Goal: Task Accomplishment & Management: Use online tool/utility

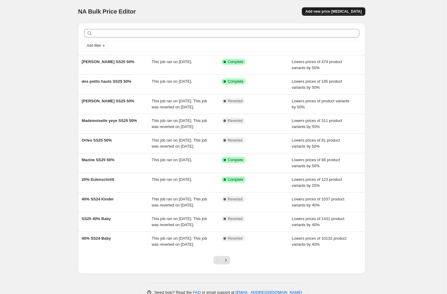
click at [352, 10] on span "Add new price [MEDICAL_DATA]" at bounding box center [333, 11] width 56 height 5
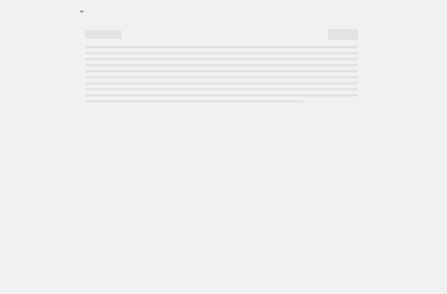
select select "percentage"
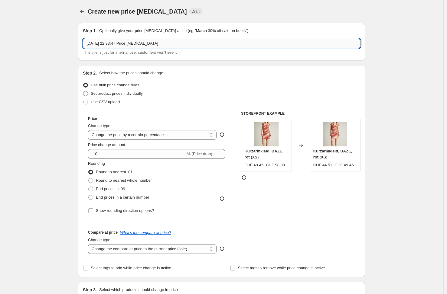
click at [180, 46] on input "27. Aug. 2025, 22:33:47 Price change job" at bounding box center [221, 44] width 277 height 10
drag, startPoint x: 182, startPoint y: 44, endPoint x: -34, endPoint y: 33, distance: 216.4
click at [83, 39] on input "27. Aug. 2025, 22:33:47 Price change job" at bounding box center [221, 44] width 277 height 10
type input "60% Kinder SS25"
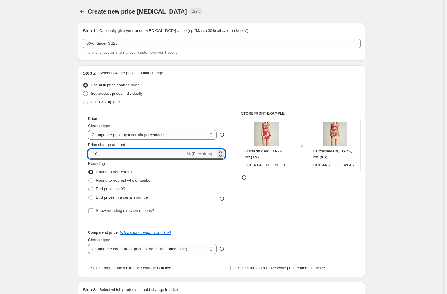
click at [122, 152] on input "-10" at bounding box center [137, 154] width 98 height 10
type input "-1"
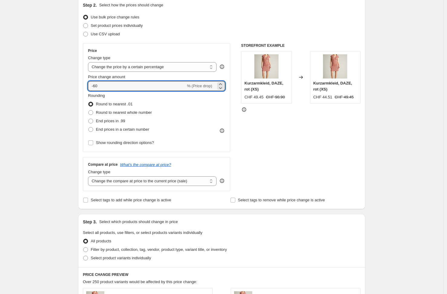
scroll to position [71, 0]
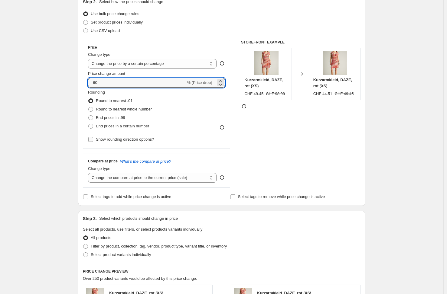
type input "-60"
click at [142, 139] on span "Show rounding direction options?" at bounding box center [125, 139] width 58 height 5
click at [93, 139] on input "Show rounding direction options?" at bounding box center [90, 139] width 5 height 5
checkbox input "true"
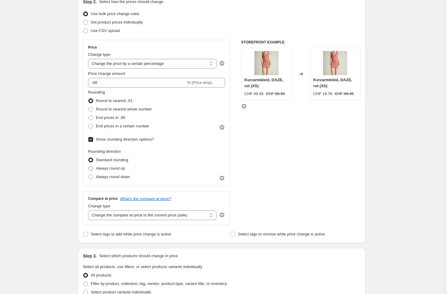
click at [118, 169] on span "Always round up" at bounding box center [110, 168] width 29 height 5
click at [89, 167] on input "Always round up" at bounding box center [88, 166] width 0 height 0
radio input "true"
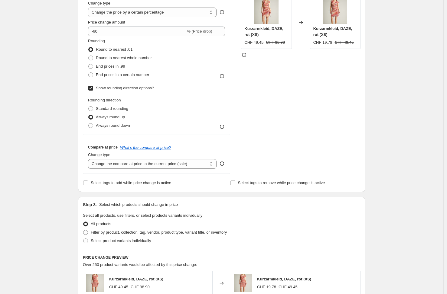
scroll to position [124, 0]
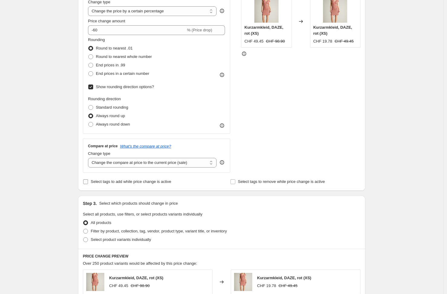
click at [114, 183] on span "Select tags to add while price change is active" at bounding box center [131, 182] width 80 height 5
click at [88, 183] on input "Select tags to add while price change is active" at bounding box center [85, 182] width 5 height 5
checkbox input "true"
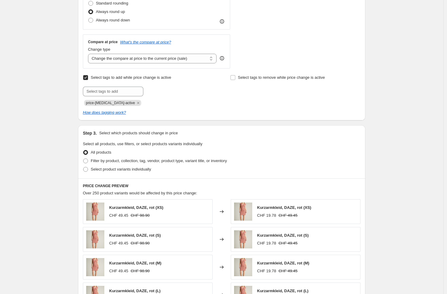
scroll to position [229, 0]
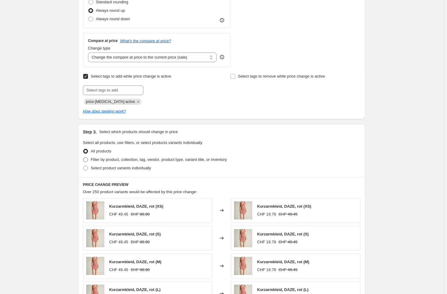
click at [190, 160] on span "Filter by product, collection, tag, vendor, product type, variant title, or inv…" at bounding box center [159, 159] width 136 height 5
click at [83, 158] on input "Filter by product, collection, tag, vendor, product type, variant title, or inv…" at bounding box center [83, 157] width 0 height 0
radio input "true"
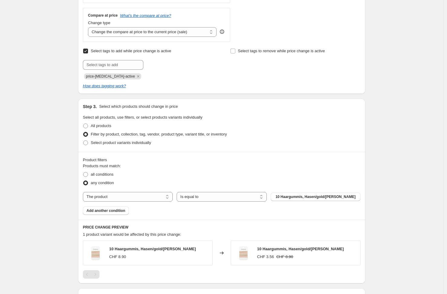
scroll to position [255, 0]
click at [98, 174] on span "all conditions" at bounding box center [102, 174] width 23 height 5
click at [83, 172] on input "all conditions" at bounding box center [83, 172] width 0 height 0
radio input "true"
select select "tag"
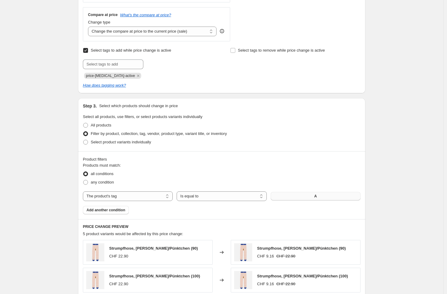
click at [320, 196] on button "A" at bounding box center [316, 196] width 90 height 8
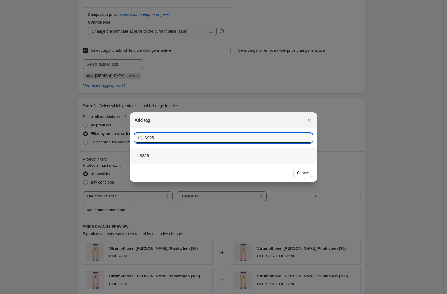
type input "SS25"
click at [161, 154] on div "SS25" at bounding box center [223, 156] width 187 height 16
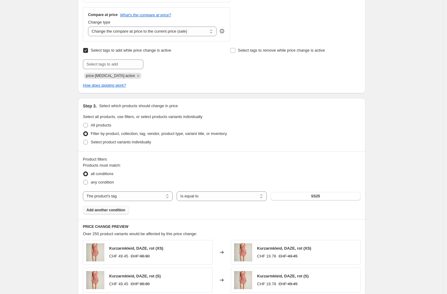
click at [102, 211] on span "Add another condition" at bounding box center [105, 210] width 39 height 5
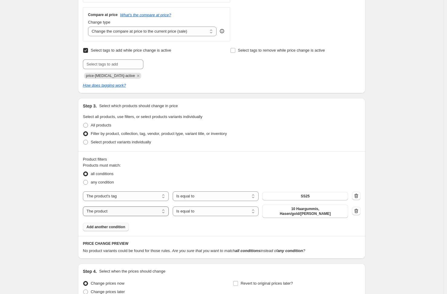
select select "tag"
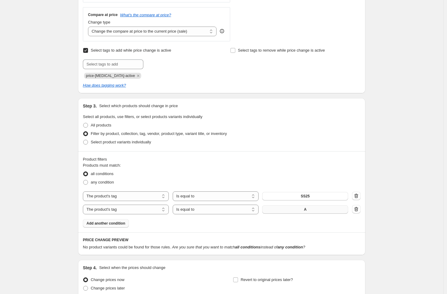
click at [307, 210] on span "A" at bounding box center [305, 209] width 3 height 5
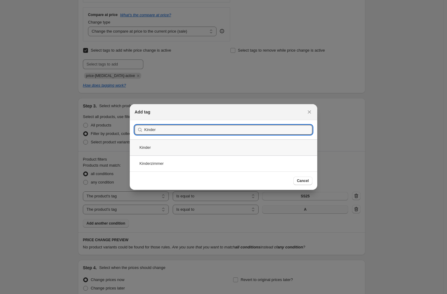
type input "Kinder"
click at [168, 149] on div "Kinder" at bounding box center [223, 148] width 187 height 16
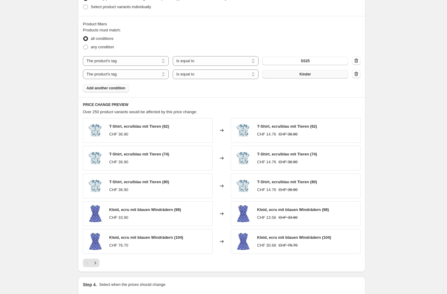
scroll to position [406, 0]
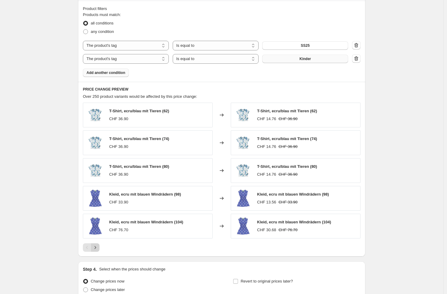
click at [94, 247] on icon "Next" at bounding box center [95, 248] width 6 height 6
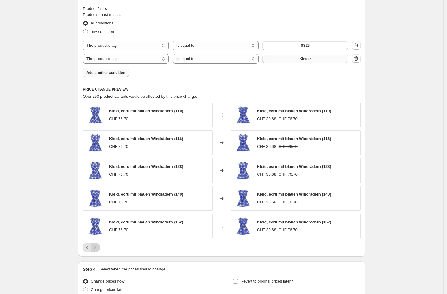
click at [96, 247] on icon "Next" at bounding box center [95, 248] width 6 height 6
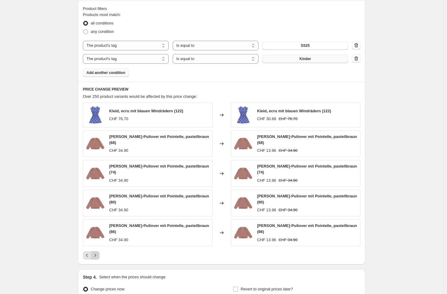
click at [96, 253] on icon "Next" at bounding box center [95, 256] width 6 height 6
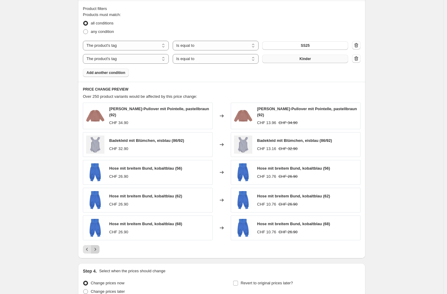
click at [96, 247] on icon "Next" at bounding box center [95, 250] width 6 height 6
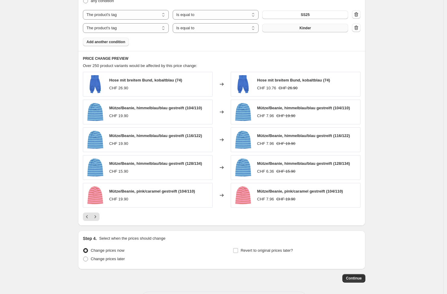
scroll to position [455, 0]
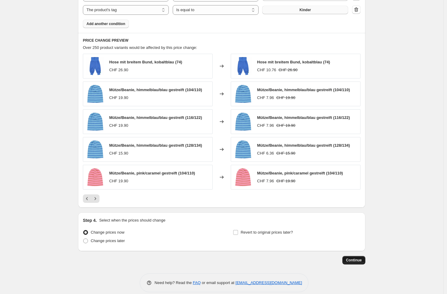
click at [356, 261] on span "Continue" at bounding box center [354, 260] width 16 height 5
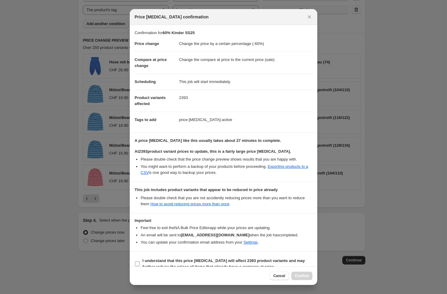
click at [154, 260] on b "I understand that this price change job will affect 2393 product variants and m…" at bounding box center [223, 264] width 162 height 11
click at [140, 262] on input "I understand that this price change job will affect 2393 product variants and m…" at bounding box center [137, 264] width 5 height 5
checkbox input "true"
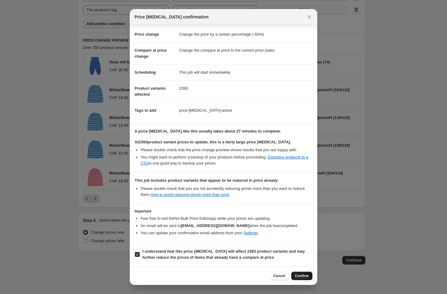
click at [299, 274] on span "Confirm" at bounding box center [302, 276] width 14 height 5
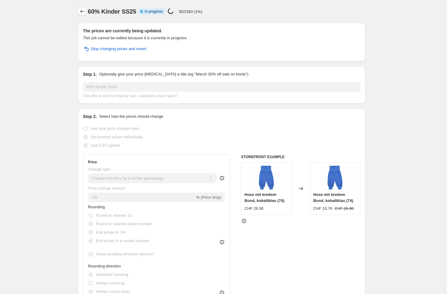
click at [85, 12] on icon "Price change jobs" at bounding box center [82, 11] width 6 height 6
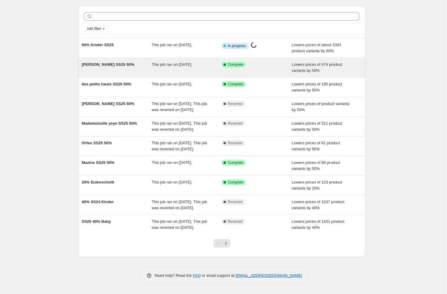
scroll to position [47, 0]
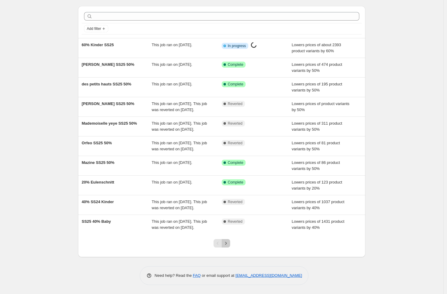
click at [227, 244] on icon "Next" at bounding box center [226, 244] width 6 height 6
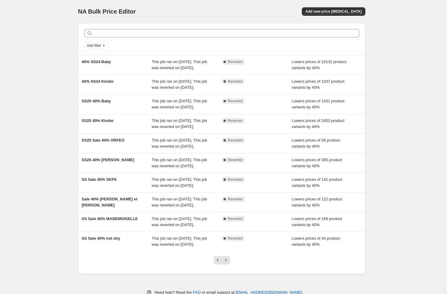
scroll to position [77, 0]
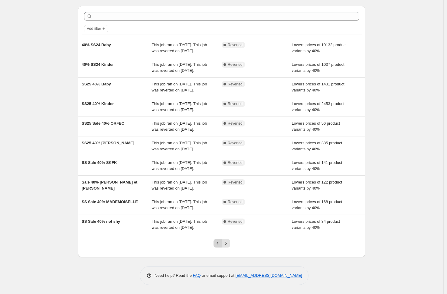
click at [219, 243] on icon "Previous" at bounding box center [218, 244] width 6 height 6
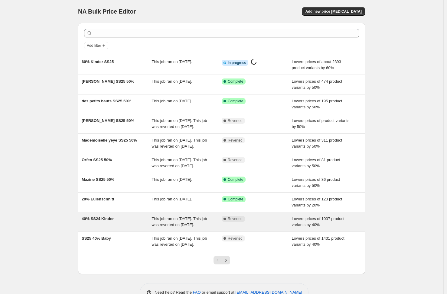
scroll to position [47, 0]
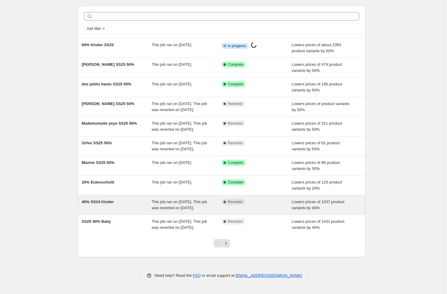
click at [270, 201] on div "Complete Reverted" at bounding box center [257, 205] width 70 height 12
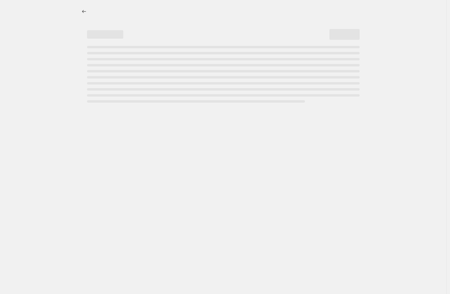
select select "percentage"
select select "tag"
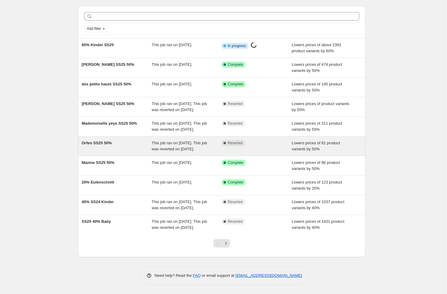
scroll to position [47, 0]
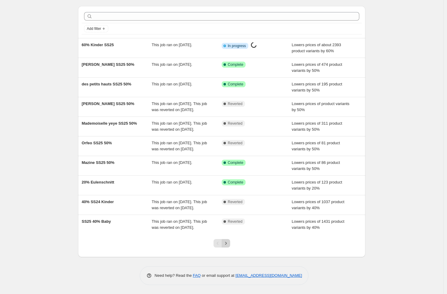
click at [230, 246] on button "Next" at bounding box center [226, 243] width 8 height 8
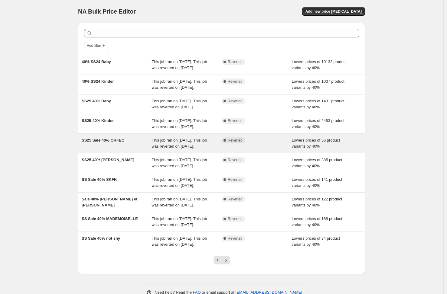
scroll to position [77, 0]
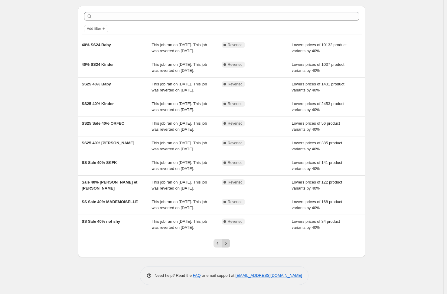
click at [227, 244] on icon "Next" at bounding box center [226, 244] width 6 height 6
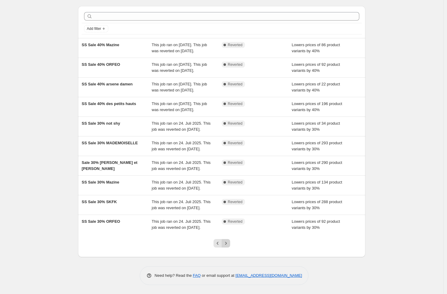
click at [226, 243] on icon "Next" at bounding box center [226, 244] width 6 height 6
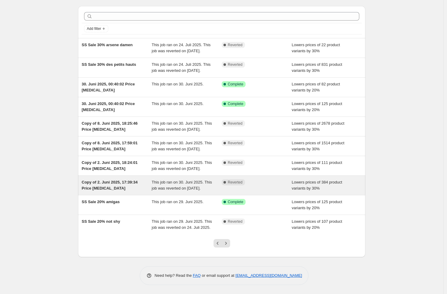
scroll to position [59, 0]
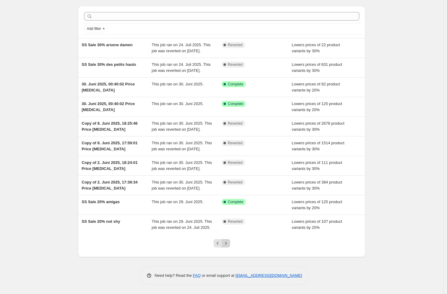
click at [229, 243] on icon "Next" at bounding box center [226, 244] width 6 height 6
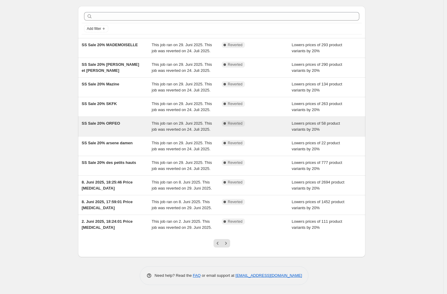
scroll to position [77, 0]
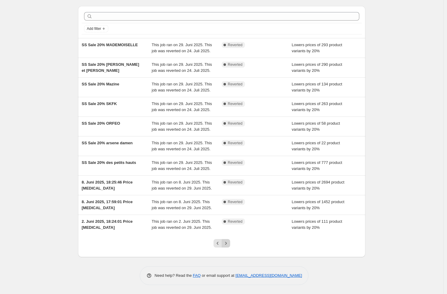
click at [229, 243] on icon "Next" at bounding box center [226, 244] width 6 height 6
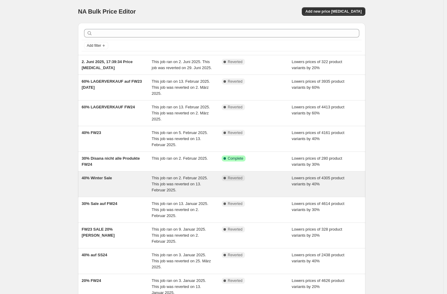
scroll to position [71, 0]
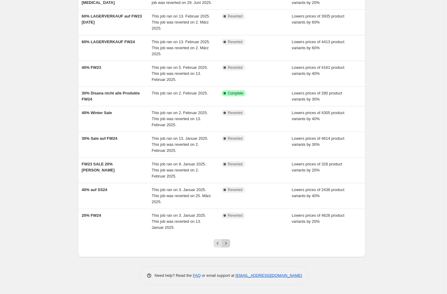
click at [228, 244] on icon "Next" at bounding box center [226, 244] width 6 height 6
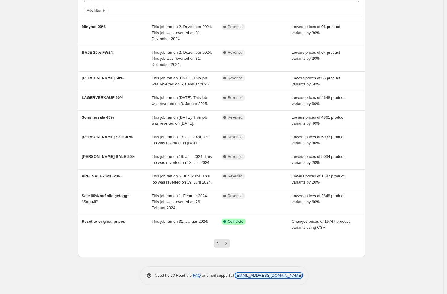
click at [278, 275] on link "[EMAIL_ADDRESS][DOMAIN_NAME]" at bounding box center [268, 276] width 67 height 5
click at [220, 244] on icon "Previous" at bounding box center [218, 244] width 6 height 6
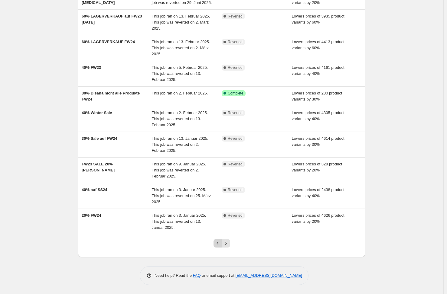
click at [221, 244] on icon "Previous" at bounding box center [218, 244] width 6 height 6
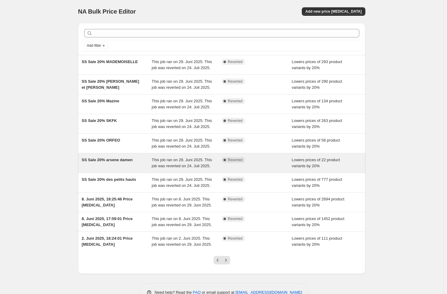
scroll to position [77, 0]
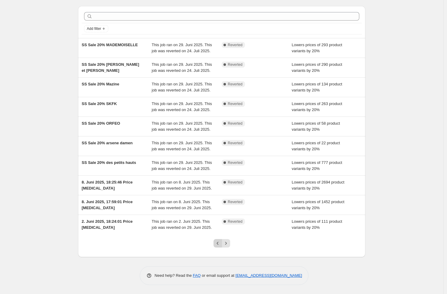
click at [220, 244] on icon "Previous" at bounding box center [218, 244] width 6 height 6
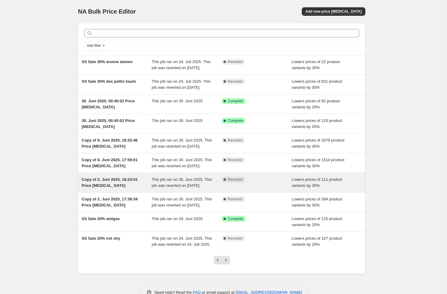
scroll to position [59, 0]
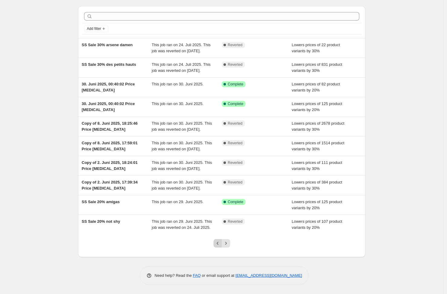
click at [218, 244] on icon "Previous" at bounding box center [217, 243] width 2 height 3
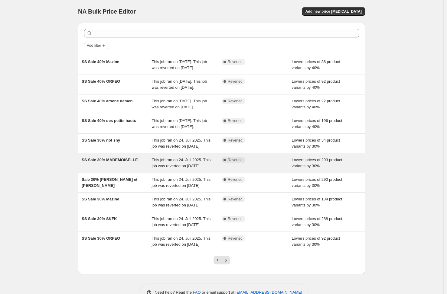
scroll to position [77, 0]
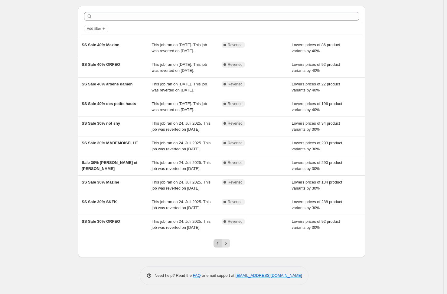
click at [220, 244] on icon "Previous" at bounding box center [218, 244] width 6 height 6
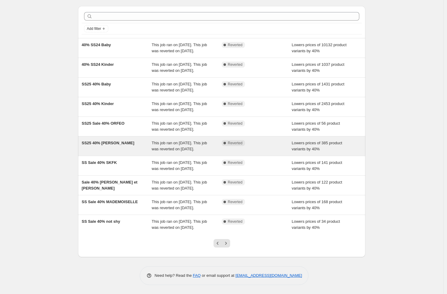
scroll to position [69, 0]
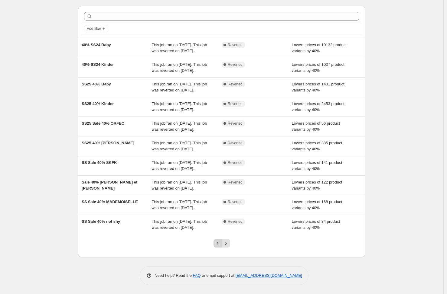
click at [218, 247] on icon "Previous" at bounding box center [218, 244] width 6 height 6
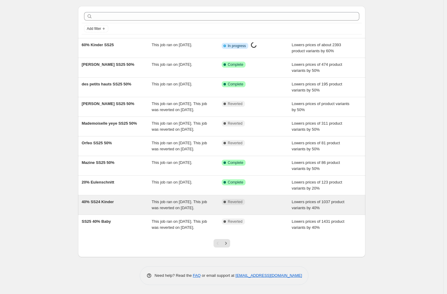
scroll to position [47, 0]
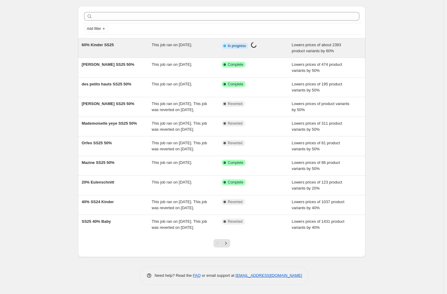
click at [135, 42] on div "60% Kinder SS25" at bounding box center [117, 48] width 70 height 12
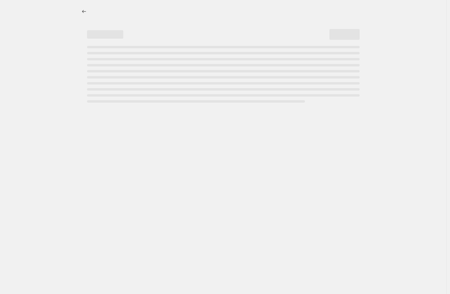
select select "percentage"
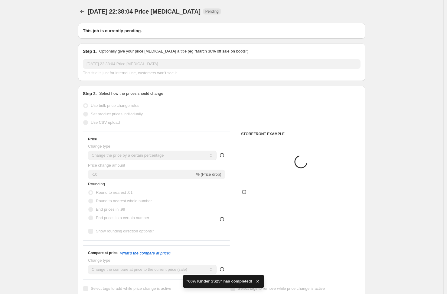
type input "60% Kinder SS25"
checkbox input "true"
radio input "false"
radio input "true"
select select "tag"
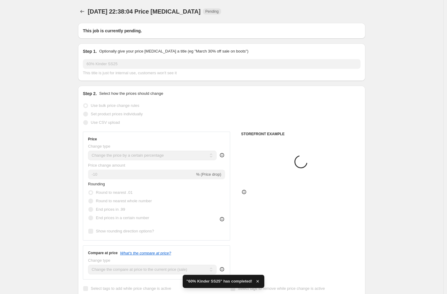
select select "tag"
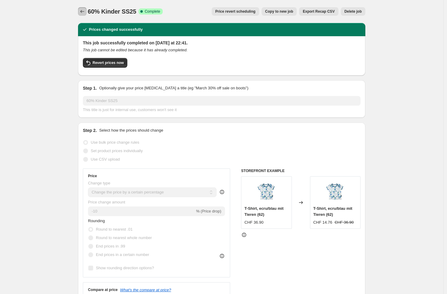
click at [84, 11] on icon "Price change jobs" at bounding box center [82, 11] width 6 height 6
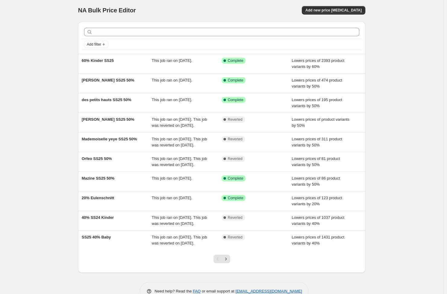
scroll to position [2, 0]
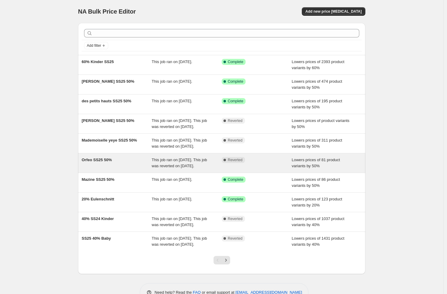
scroll to position [47, 0]
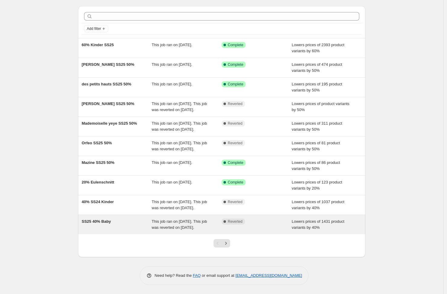
click at [166, 220] on span "This job ran on [DATE]. This job was reverted on [DATE]." at bounding box center [179, 224] width 55 height 11
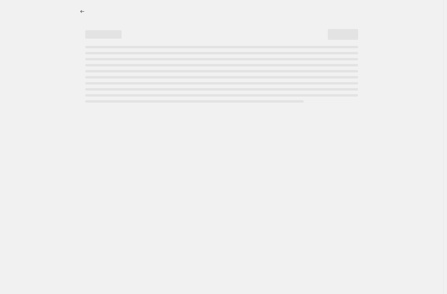
select select "percentage"
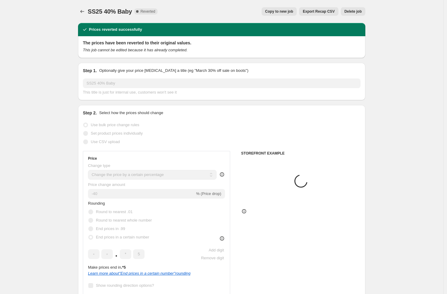
select select "tag"
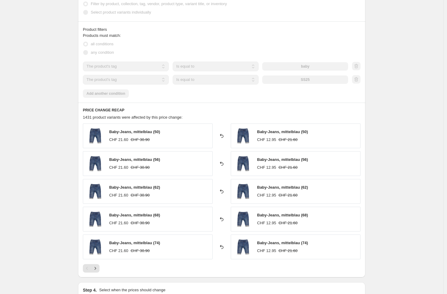
scroll to position [487, 0]
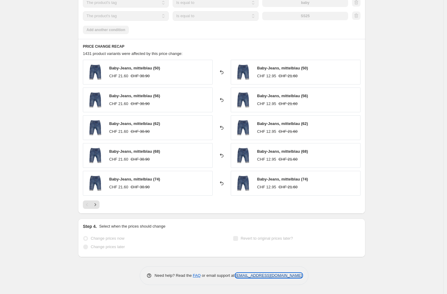
click at [252, 277] on link "[EMAIL_ADDRESS][DOMAIN_NAME]" at bounding box center [268, 276] width 67 height 5
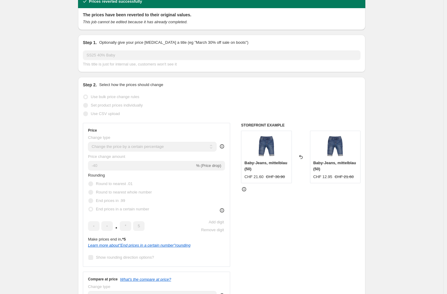
scroll to position [0, 0]
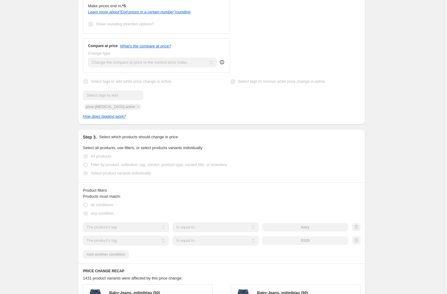
scroll to position [487, 0]
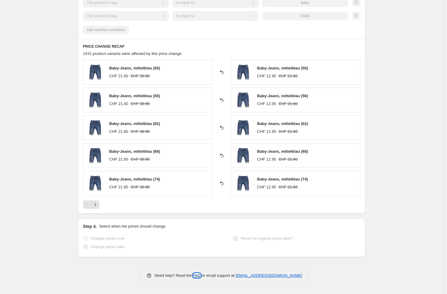
click at [196, 276] on link "FAQ" at bounding box center [197, 276] width 8 height 5
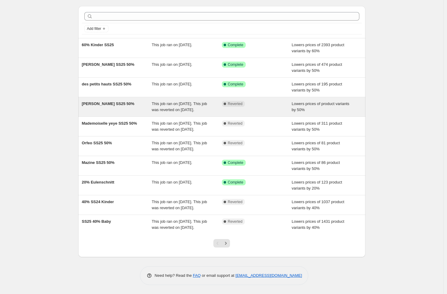
scroll to position [47, 0]
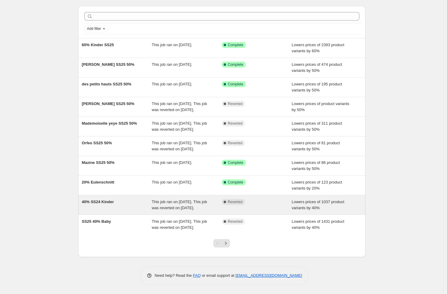
click at [126, 199] on div "40% SS24 Kinder" at bounding box center [117, 205] width 70 height 12
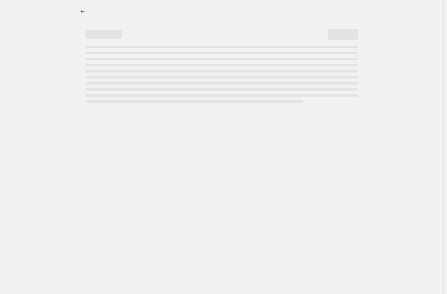
select select "percentage"
select select "tag"
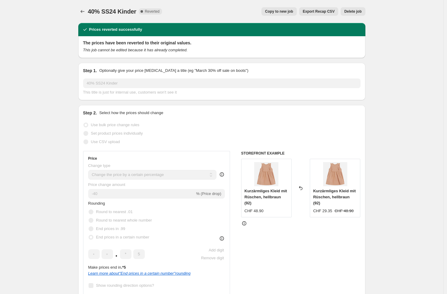
click at [218, 11] on div "Copy to new job Export Recap CSV Delete job" at bounding box center [266, 11] width 199 height 8
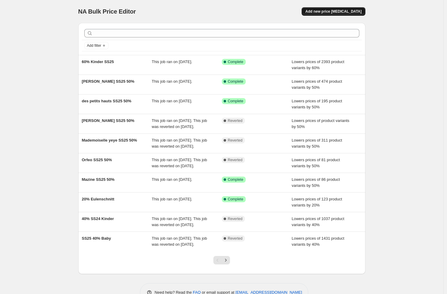
click at [338, 12] on span "Add new price [MEDICAL_DATA]" at bounding box center [333, 11] width 56 height 5
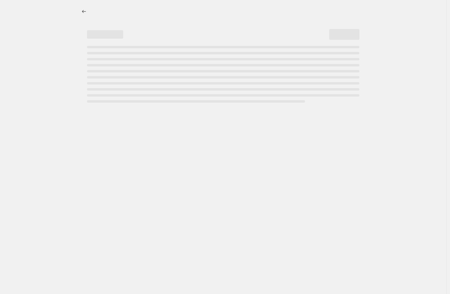
select select "percentage"
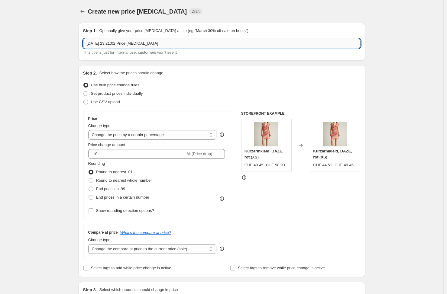
drag, startPoint x: 186, startPoint y: 47, endPoint x: 15, endPoint y: 33, distance: 172.3
click at [83, 39] on input "[DATE] 23:21:02 Price [MEDICAL_DATA]" at bounding box center [221, 44] width 277 height 10
type input "60% SS24 Baby"
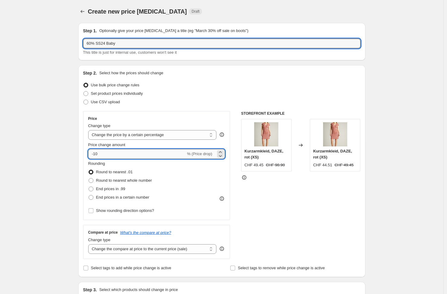
click at [135, 153] on input "-10" at bounding box center [137, 154] width 98 height 10
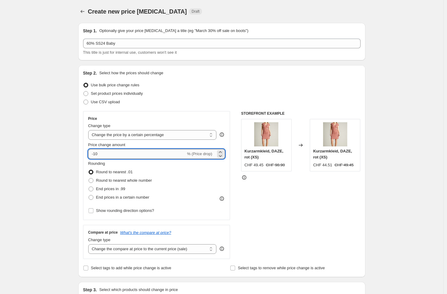
type input "-1"
type input "-60"
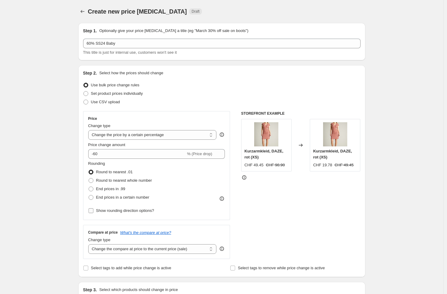
click at [102, 210] on span "Show rounding direction options?" at bounding box center [125, 211] width 58 height 5
click at [93, 210] on input "Show rounding direction options?" at bounding box center [91, 211] width 5 height 5
checkbox input "true"
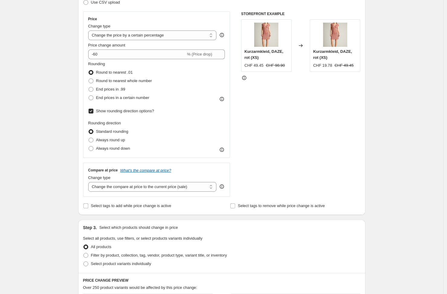
scroll to position [100, 0]
click at [116, 205] on span "Select tags to add while price change is active" at bounding box center [131, 205] width 80 height 5
click at [88, 205] on input "Select tags to add while price change is active" at bounding box center [85, 205] width 5 height 5
checkbox input "true"
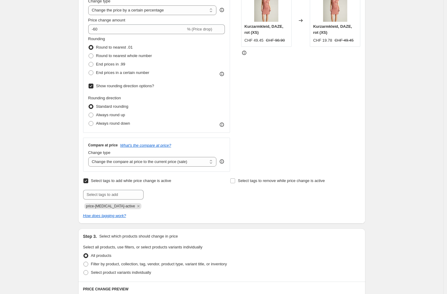
scroll to position [128, 0]
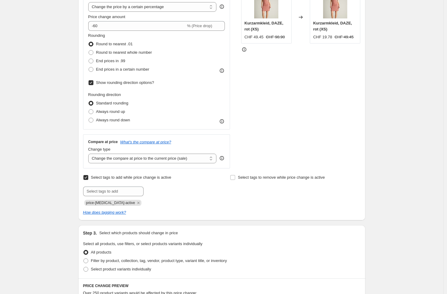
click at [190, 197] on div "Submit price-[MEDICAL_DATA]-active" at bounding box center [148, 196] width 130 height 19
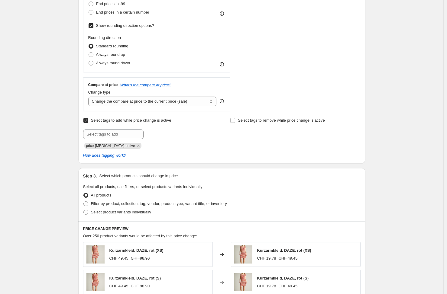
scroll to position [189, 0]
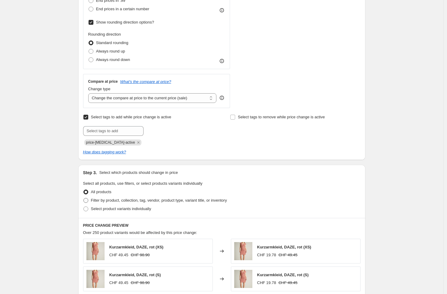
click at [181, 200] on span "Filter by product, collection, tag, vendor, product type, variant title, or inv…" at bounding box center [159, 200] width 136 height 5
click at [84, 199] on input "Filter by product, collection, tag, vendor, product type, variant title, or inv…" at bounding box center [83, 198] width 0 height 0
radio input "true"
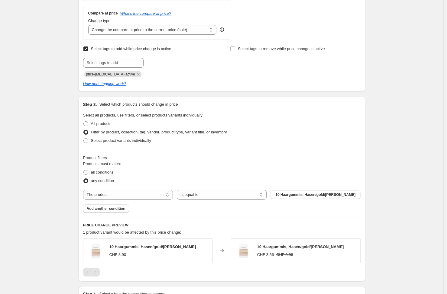
scroll to position [290, 0]
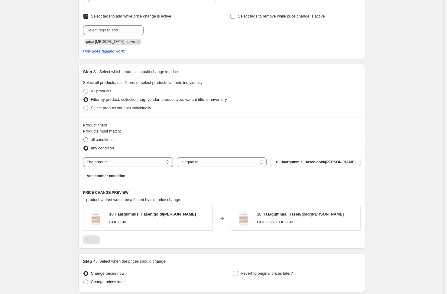
click at [102, 140] on span "all conditions" at bounding box center [102, 140] width 23 height 5
click at [84, 138] on input "all conditions" at bounding box center [83, 138] width 0 height 0
radio input "true"
select select "tag"
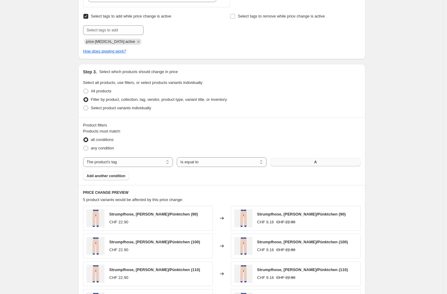
click at [303, 162] on button "A" at bounding box center [316, 162] width 90 height 8
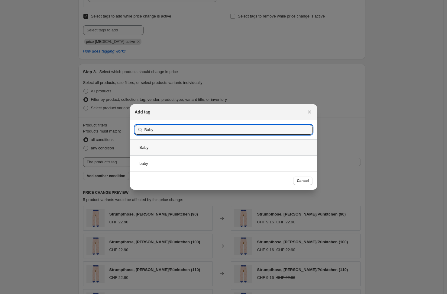
type input "Baby"
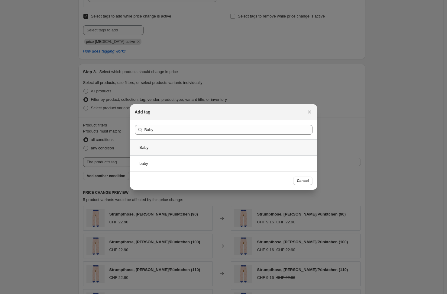
click at [167, 150] on div "Baby" at bounding box center [223, 148] width 187 height 16
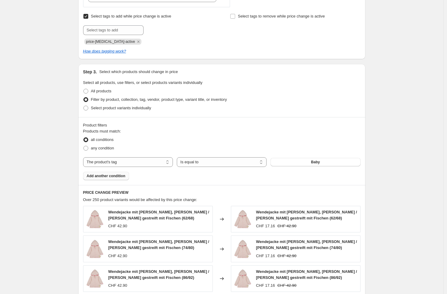
click at [93, 176] on span "Add another condition" at bounding box center [106, 176] width 39 height 5
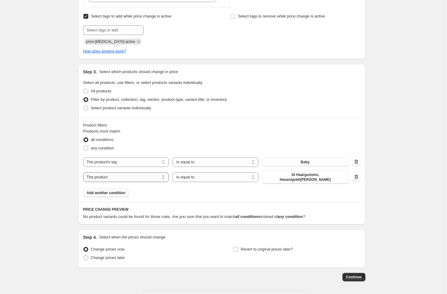
select select "tag"
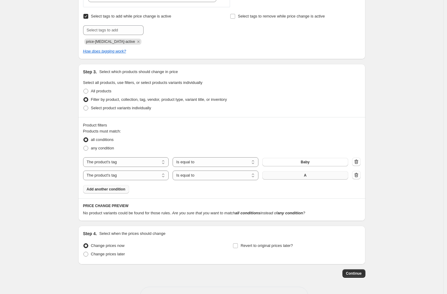
click at [299, 175] on button "A" at bounding box center [305, 175] width 86 height 8
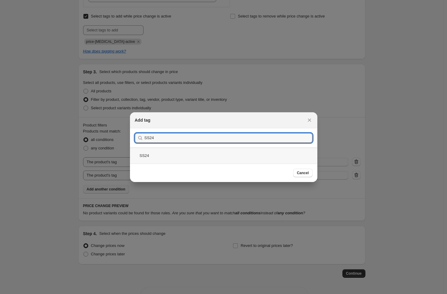
type input "SS24"
click at [158, 154] on div "SS24" at bounding box center [223, 156] width 187 height 16
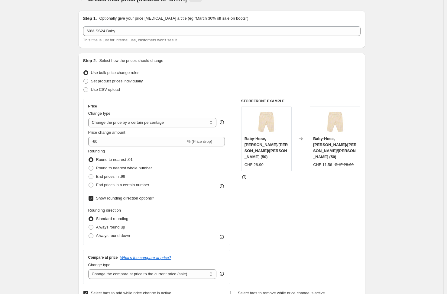
scroll to position [11, 0]
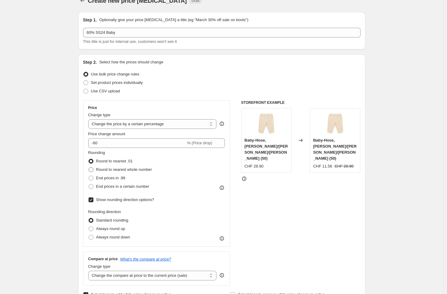
click at [120, 170] on span "Round to nearest whole number" at bounding box center [124, 169] width 56 height 5
click at [89, 168] on input "Round to nearest whole number" at bounding box center [89, 167] width 0 height 0
radio input "true"
click at [119, 161] on span "Round to nearest .01" at bounding box center [114, 161] width 37 height 5
click at [89, 159] on input "Round to nearest .01" at bounding box center [89, 159] width 0 height 0
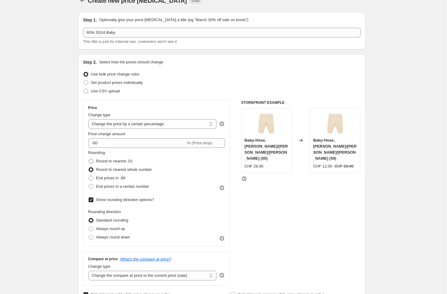
radio input "true"
click at [110, 186] on span "End prices in a certain number" at bounding box center [122, 186] width 53 height 5
click at [89, 185] on input "End prices in a certain number" at bounding box center [89, 184] width 0 height 0
radio input "true"
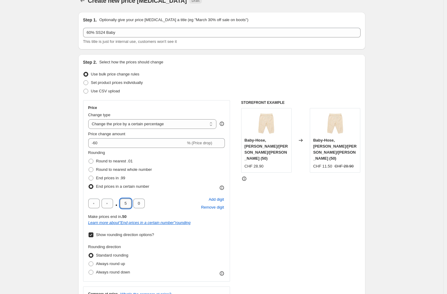
click at [130, 205] on input "5" at bounding box center [125, 204] width 11 height 10
click at [142, 203] on input "0" at bounding box center [138, 204] width 11 height 10
type input "5"
click at [222, 252] on div "Rounding direction Standard rounding Always round up Always round down" at bounding box center [156, 260] width 137 height 33
click at [136, 235] on span "Show rounding direction options?" at bounding box center [125, 235] width 58 height 5
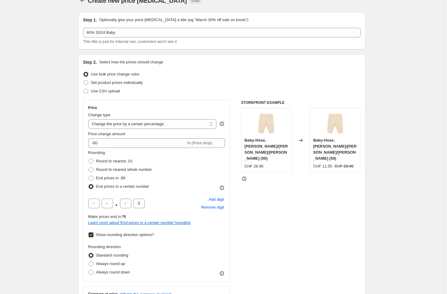
click at [93, 235] on input "Show rounding direction options?" at bounding box center [91, 235] width 5 height 5
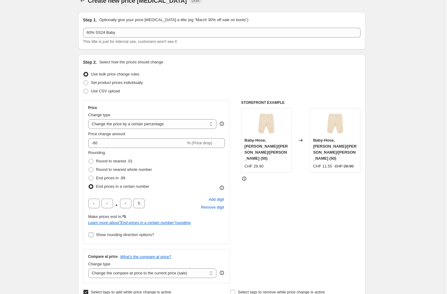
click at [136, 235] on span "Show rounding direction options?" at bounding box center [125, 235] width 58 height 5
click at [93, 235] on input "Show rounding direction options?" at bounding box center [91, 235] width 5 height 5
checkbox input "true"
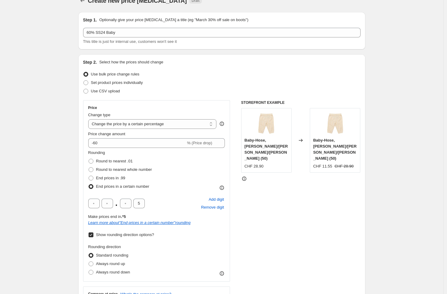
click at [207, 247] on div "Rounding direction Standard rounding Always round up Always round down" at bounding box center [156, 260] width 137 height 33
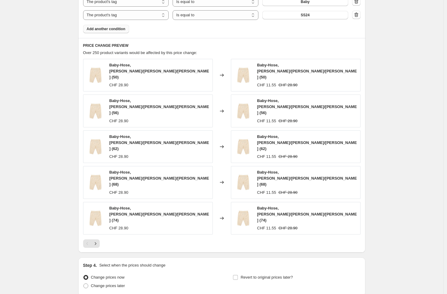
scroll to position [498, 0]
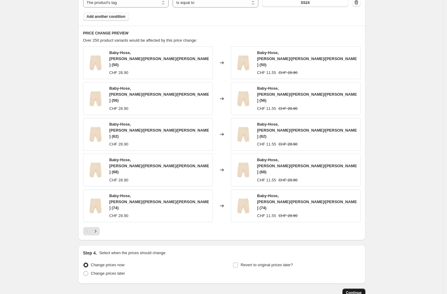
click at [353, 291] on span "Continue" at bounding box center [354, 293] width 16 height 5
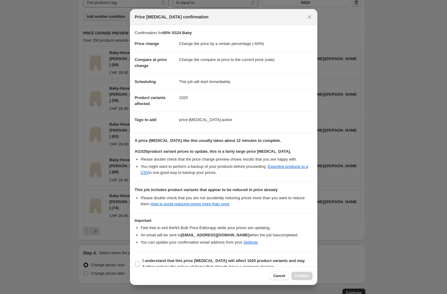
scroll to position [10, 0]
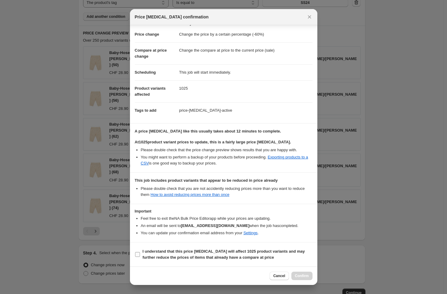
click at [140, 254] on input "I understand that this price [MEDICAL_DATA] will affect 1025 product variants a…" at bounding box center [137, 254] width 5 height 5
checkbox input "true"
click at [301, 277] on span "Confirm" at bounding box center [302, 276] width 14 height 5
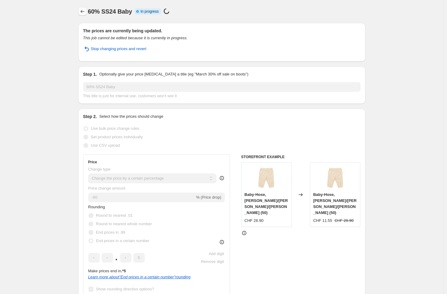
click at [85, 11] on icon "Price change jobs" at bounding box center [83, 11] width 6 height 6
